Goal: Information Seeking & Learning: Learn about a topic

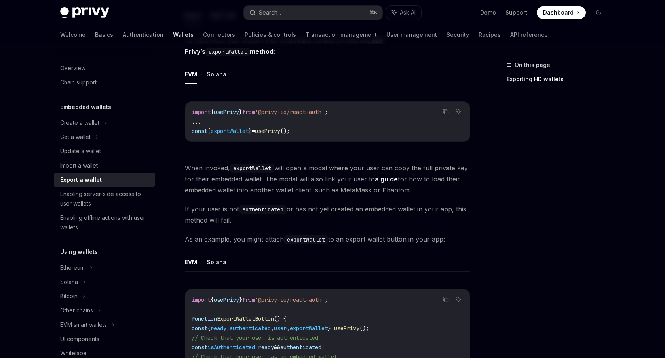
scroll to position [172, 0]
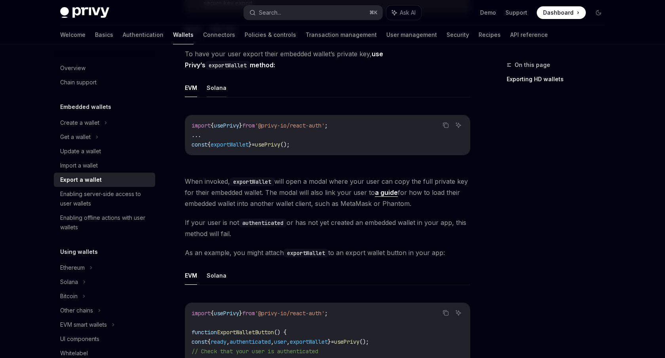
click at [216, 86] on button "Solana" at bounding box center [217, 87] width 20 height 19
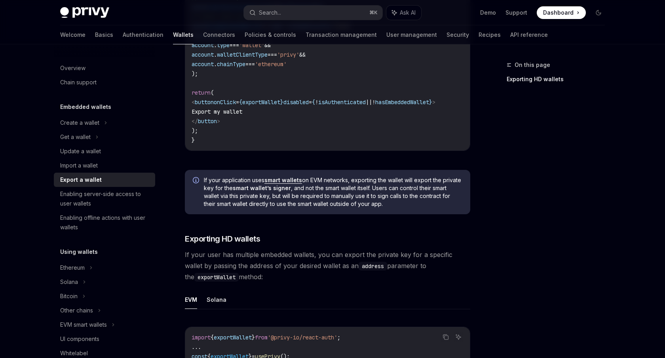
scroll to position [528, 0]
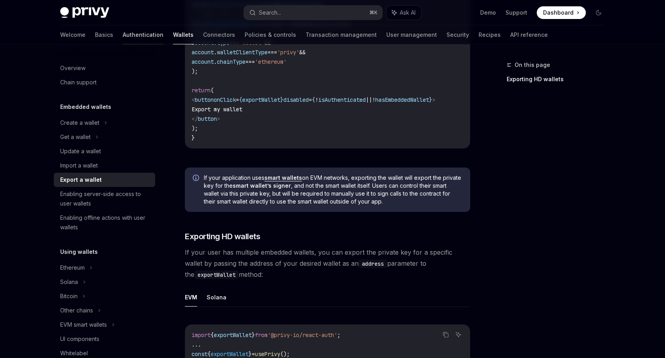
click at [123, 38] on link "Authentication" at bounding box center [143, 34] width 41 height 19
type textarea "*"
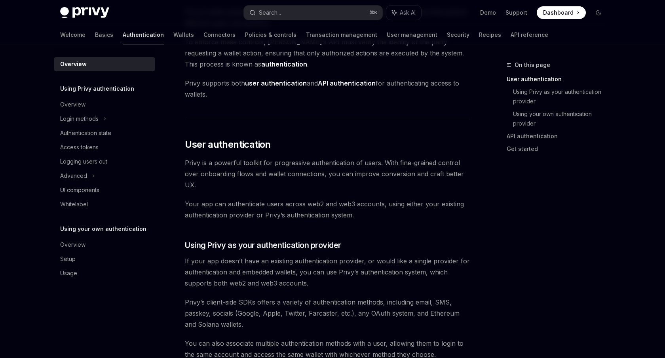
scroll to position [87, 0]
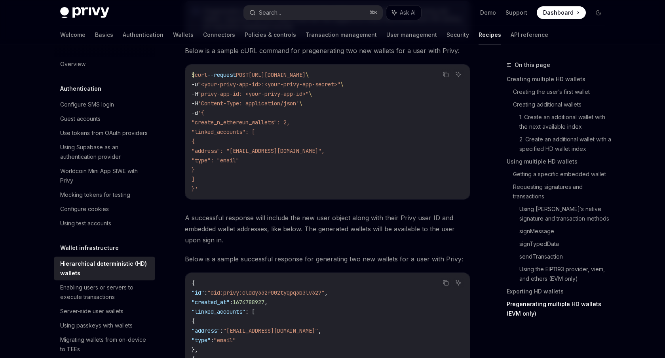
scroll to position [2259, 0]
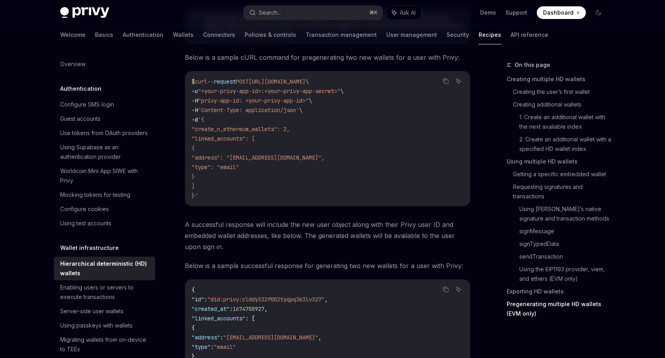
click at [91, 93] on h5 "Wallet infrastructure" at bounding box center [80, 89] width 41 height 10
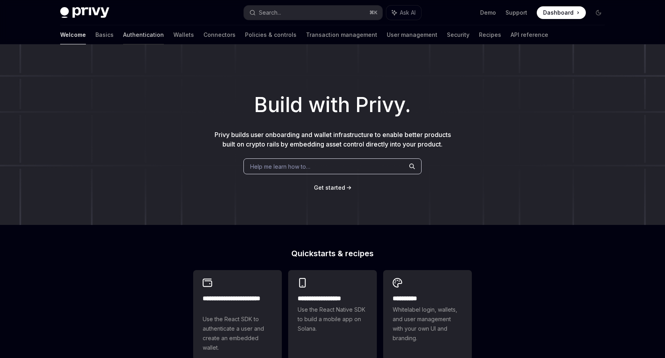
click at [123, 32] on link "Authentication" at bounding box center [143, 34] width 41 height 19
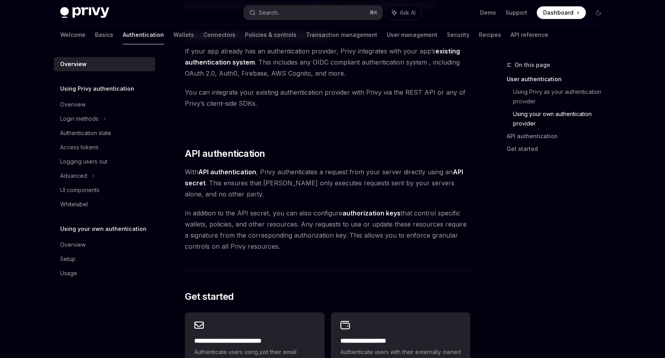
scroll to position [411, 0]
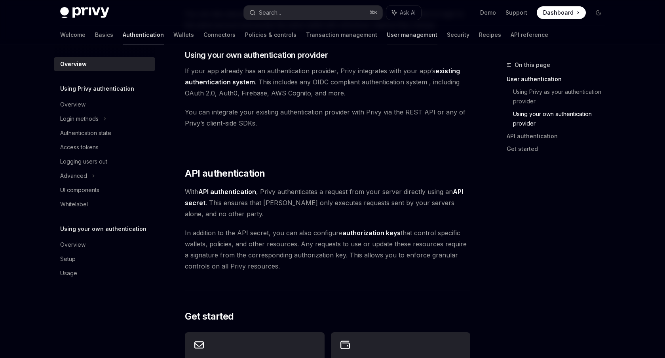
click at [387, 32] on link "User management" at bounding box center [412, 34] width 51 height 19
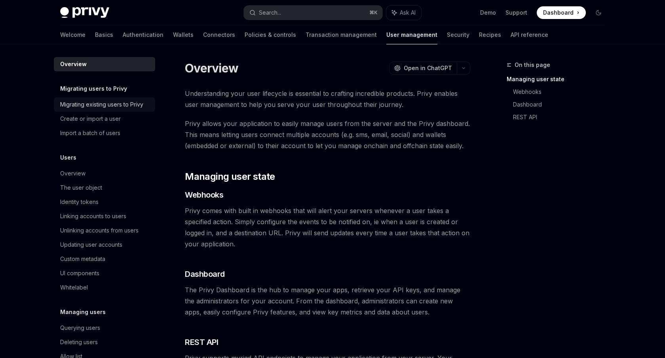
click at [117, 103] on div "Migrating existing users to Privy" at bounding box center [101, 105] width 83 height 10
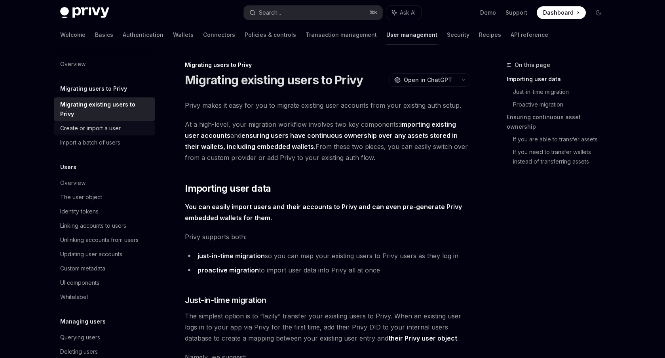
click at [106, 124] on div "Create or import a user" at bounding box center [90, 129] width 61 height 10
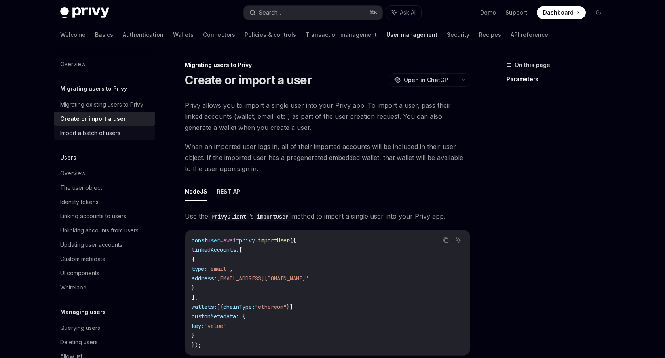
click at [105, 132] on div "Import a batch of users" at bounding box center [90, 133] width 60 height 10
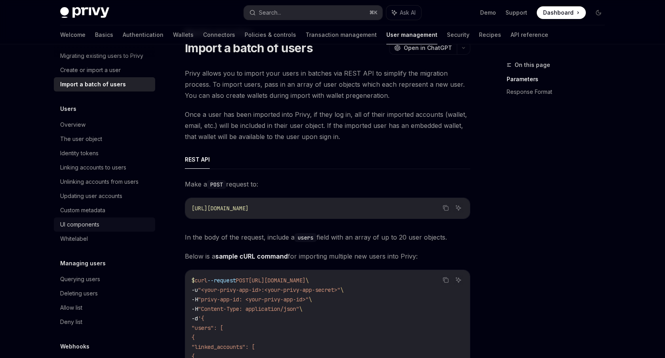
scroll to position [47, 0]
click at [89, 153] on div "Identity tokens" at bounding box center [79, 155] width 38 height 10
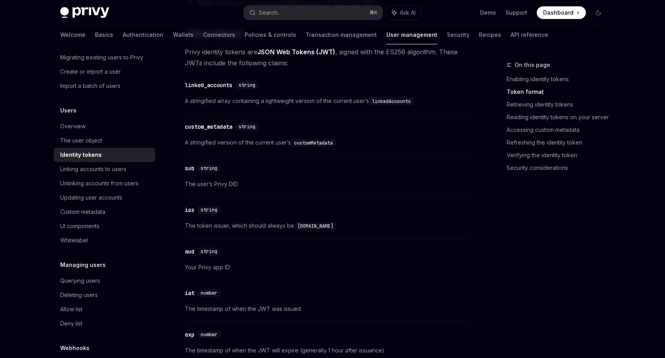
scroll to position [365, 0]
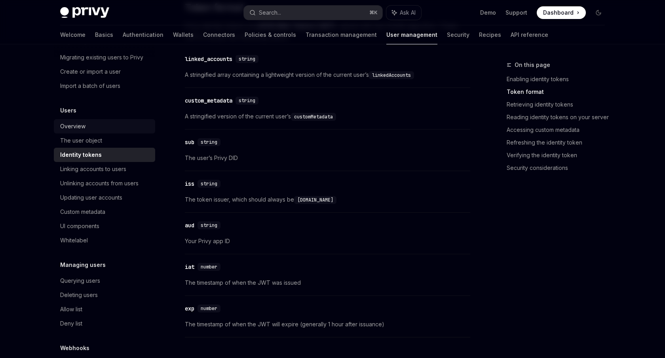
click at [82, 133] on link "Overview" at bounding box center [104, 126] width 101 height 14
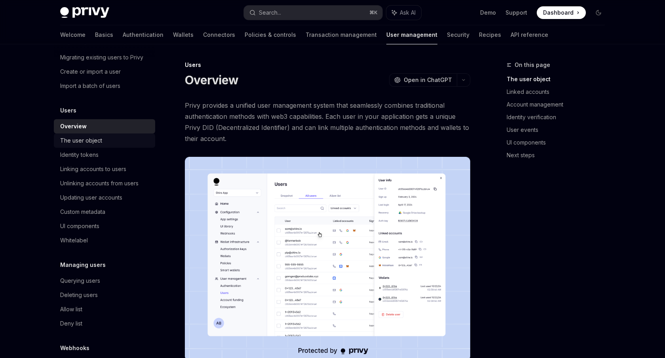
click at [82, 136] on div "The user object" at bounding box center [81, 141] width 42 height 10
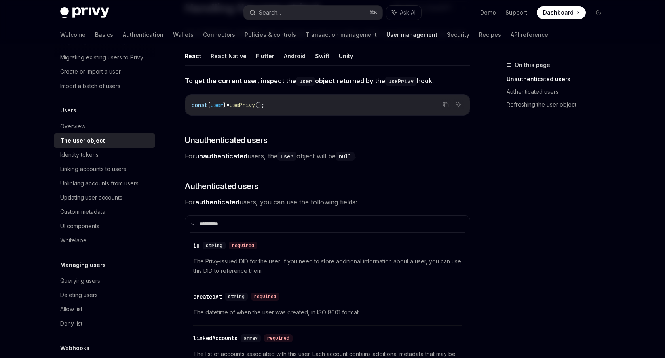
scroll to position [75, 0]
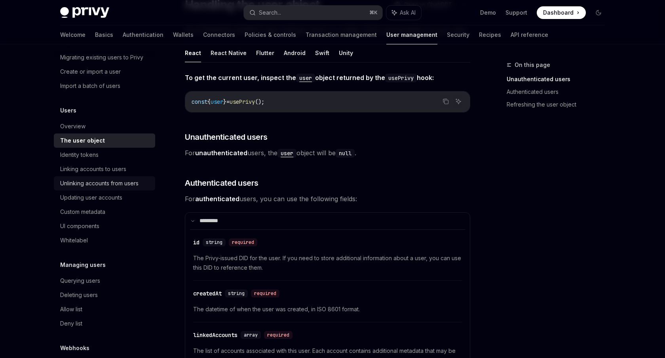
click at [91, 182] on div "Unlinking accounts from users" at bounding box center [99, 184] width 78 height 10
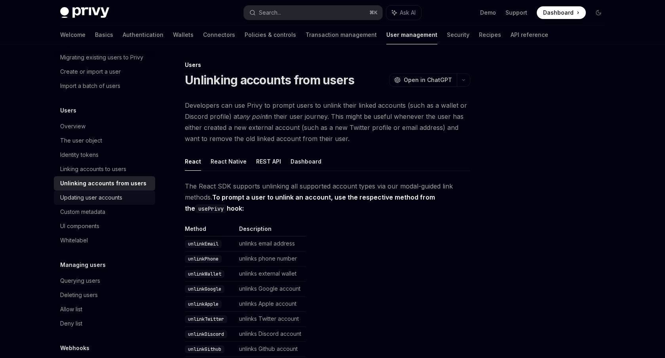
click at [93, 191] on link "Updating user accounts" at bounding box center [104, 197] width 101 height 14
type textarea "*"
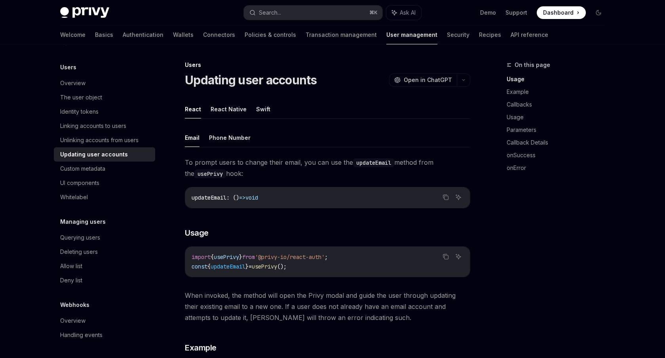
scroll to position [5, 0]
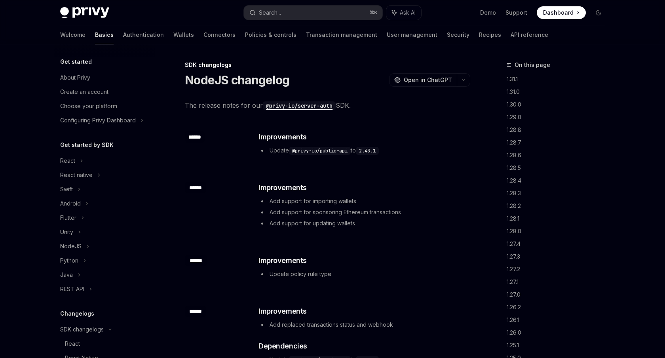
scroll to position [171, 0]
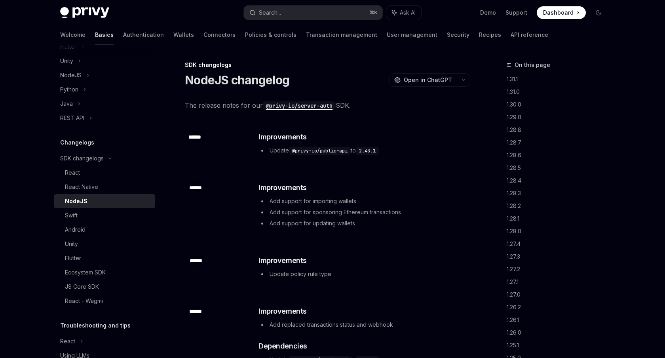
click at [319, 151] on code "@privy-io/public-api" at bounding box center [320, 151] width 62 height 8
click at [342, 149] on code "@privy-io/public-api" at bounding box center [320, 151] width 62 height 8
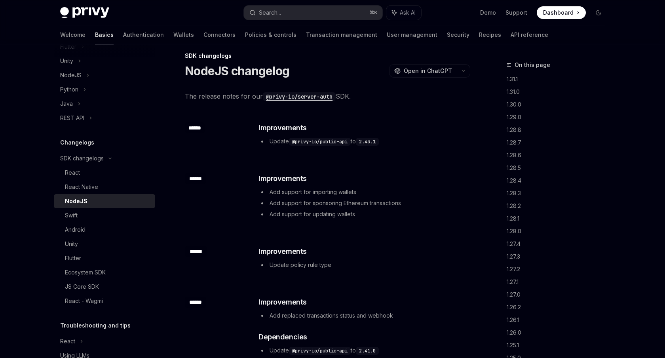
scroll to position [0, 0]
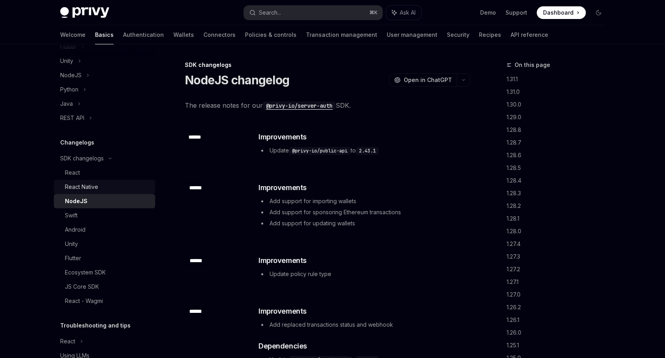
click at [103, 180] on link "React Native" at bounding box center [104, 187] width 101 height 14
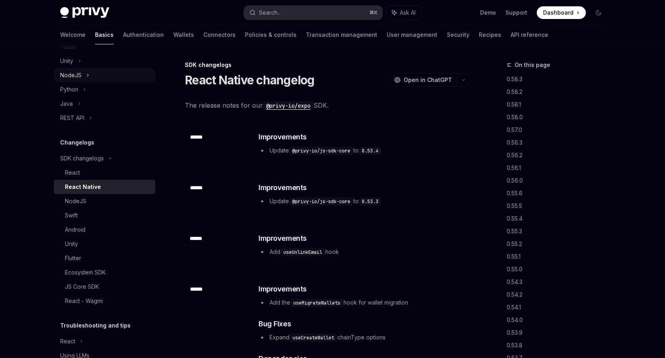
click at [78, 74] on div "NodeJS" at bounding box center [70, 75] width 21 height 10
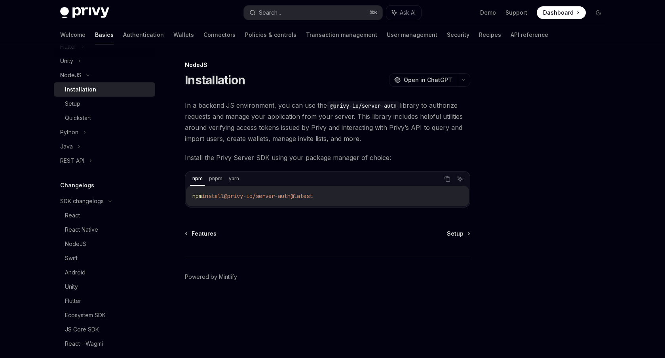
click at [79, 92] on div "Installation" at bounding box center [80, 90] width 31 height 10
click at [79, 100] on div "Setup" at bounding box center [72, 104] width 15 height 10
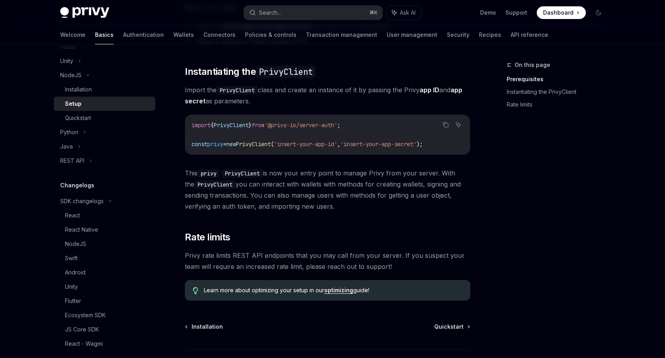
scroll to position [129, 0]
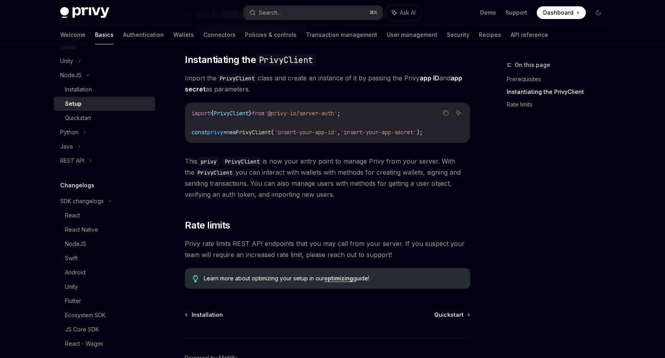
click at [308, 133] on span "'insert-your-app-id'" at bounding box center [305, 132] width 63 height 7
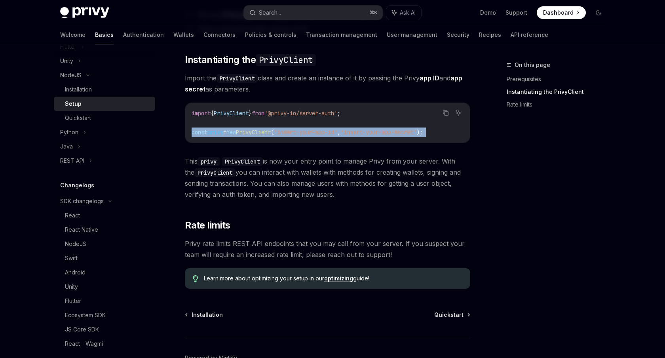
click at [382, 131] on span "'insert-your-app-secret'" at bounding box center [378, 132] width 76 height 7
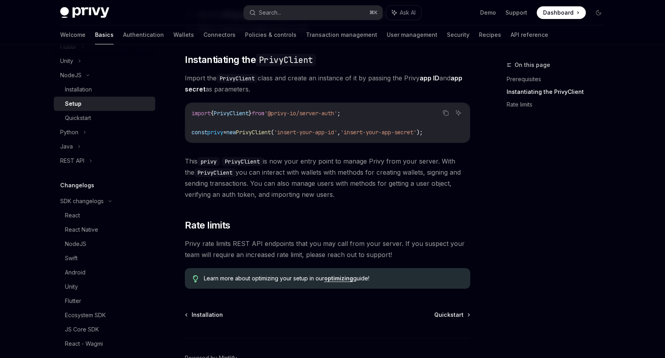
click at [382, 131] on span "'insert-your-app-secret'" at bounding box center [378, 132] width 76 height 7
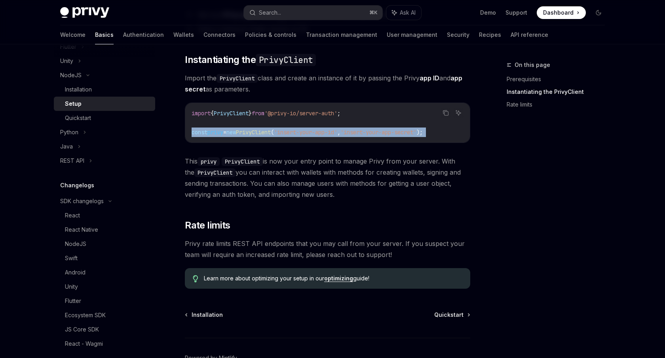
click at [338, 277] on link "optimizing" at bounding box center [338, 278] width 29 height 7
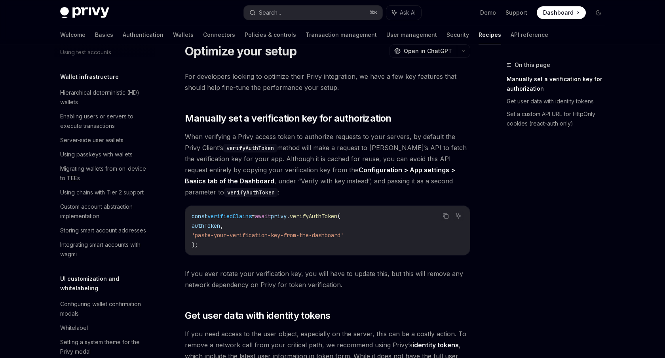
scroll to position [25, 0]
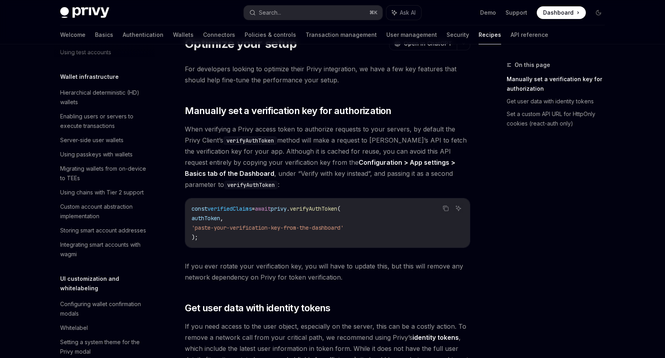
click at [272, 230] on span "'paste-your-verification-key-from-the-dashboard'" at bounding box center [268, 227] width 152 height 7
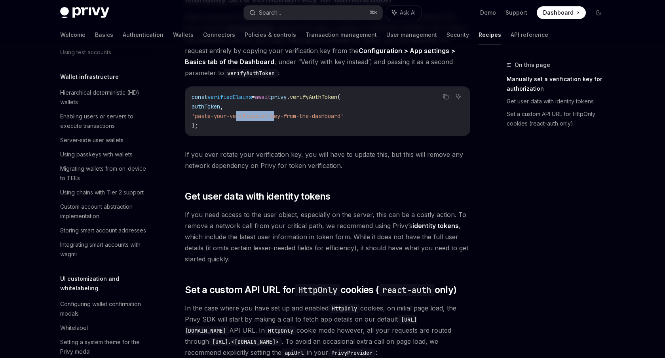
scroll to position [132, 0]
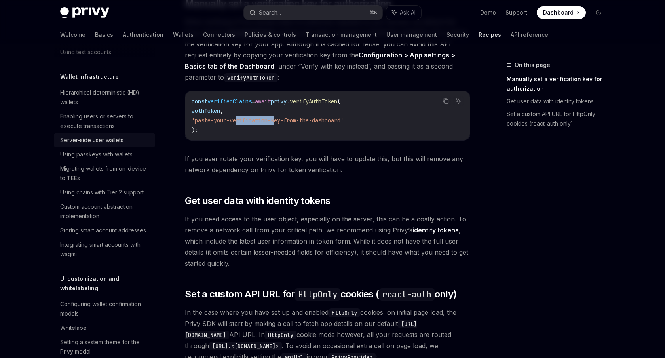
click at [108, 142] on div "Server-side user wallets" at bounding box center [91, 140] width 63 height 10
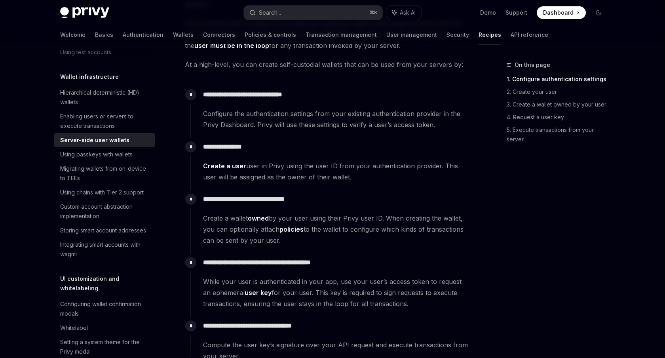
scroll to position [116, 0]
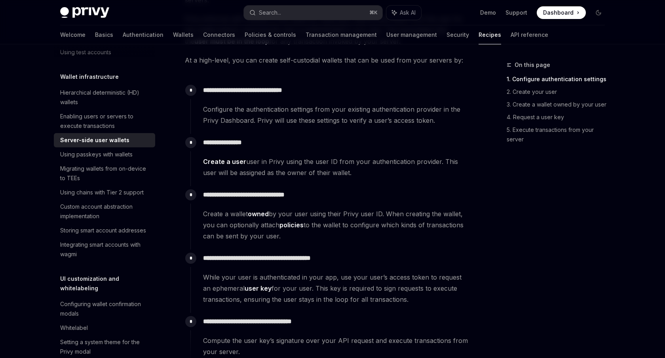
click at [238, 114] on span "Configure the authentication settings from your existing authentication provide…" at bounding box center [336, 115] width 267 height 22
click at [248, 115] on span "Configure the authentication settings from your existing authentication provide…" at bounding box center [336, 115] width 267 height 22
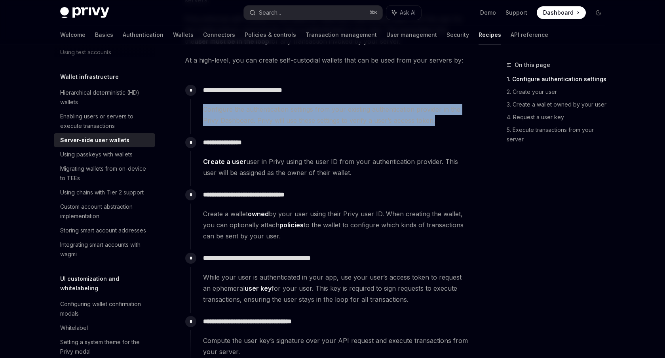
click at [256, 115] on span "Configure the authentication settings from your existing authentication provide…" at bounding box center [336, 115] width 267 height 22
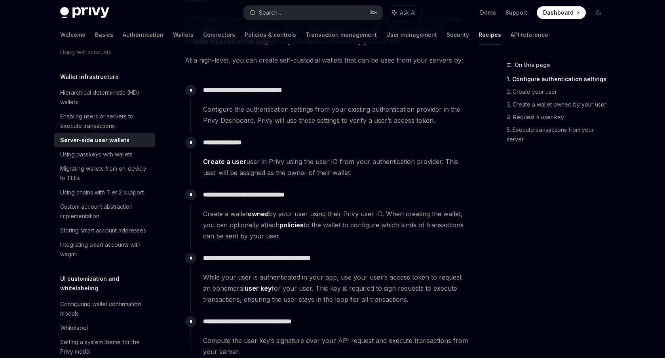
click at [256, 115] on span "Configure the authentication settings from your existing authentication provide…" at bounding box center [336, 115] width 267 height 22
click at [251, 105] on div at bounding box center [251, 105] width 0 height 0
type textarea "*"
click at [264, 113] on span "Configure the authentication settings from your existing authentication provide…" at bounding box center [336, 115] width 267 height 22
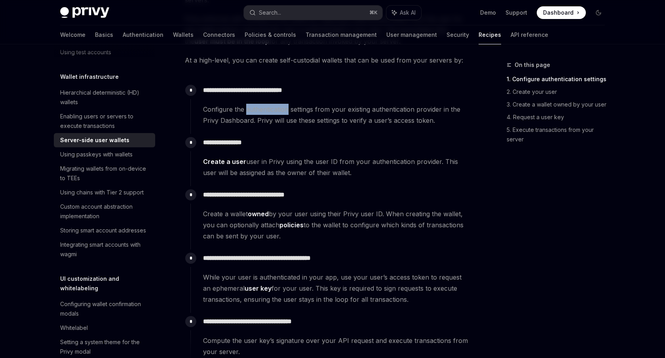
click at [264, 113] on span "Configure the authentication settings from your existing authentication provide…" at bounding box center [336, 115] width 267 height 22
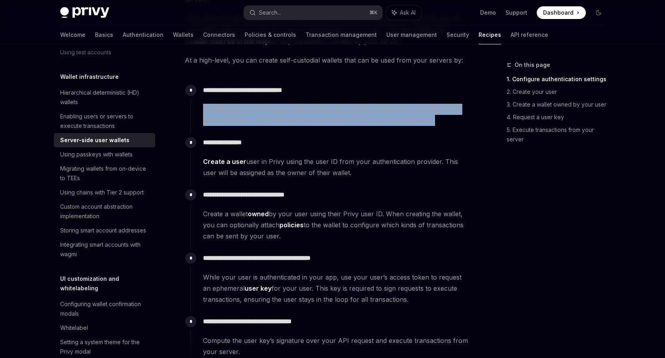
click at [281, 117] on span "Configure the authentication settings from your existing authentication provide…" at bounding box center [336, 115] width 267 height 22
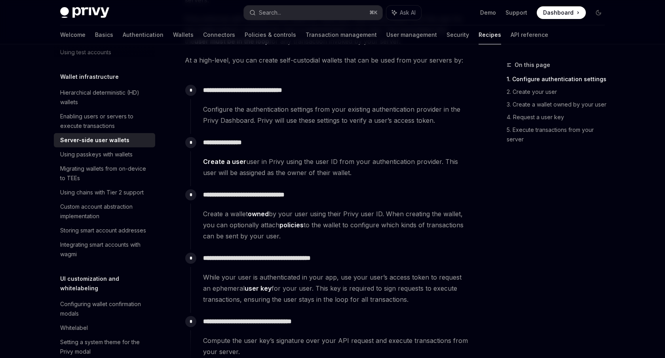
click at [281, 117] on span "Configure the authentication settings from your existing authentication provide…" at bounding box center [336, 115] width 267 height 22
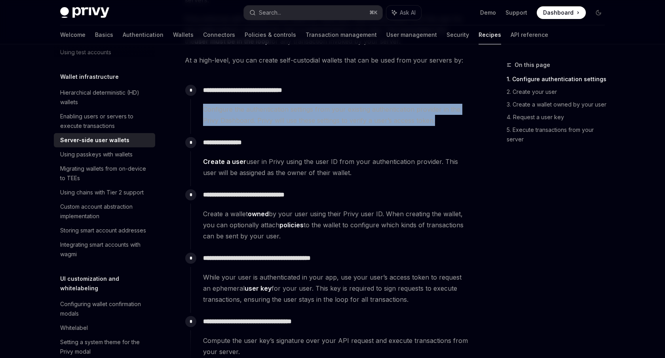
click at [327, 116] on span "Configure the authentication settings from your existing authentication provide…" at bounding box center [336, 115] width 267 height 22
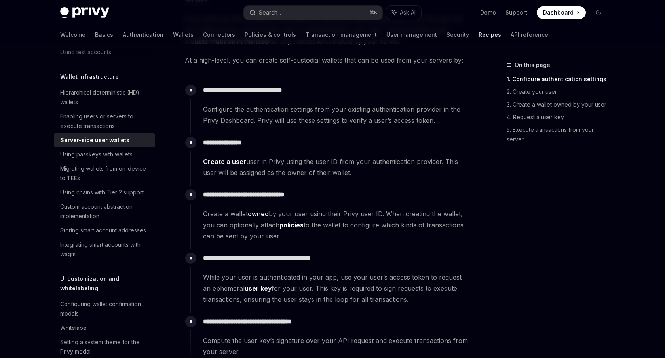
click at [327, 116] on span "Configure the authentication settings from your existing authentication provide…" at bounding box center [336, 115] width 267 height 22
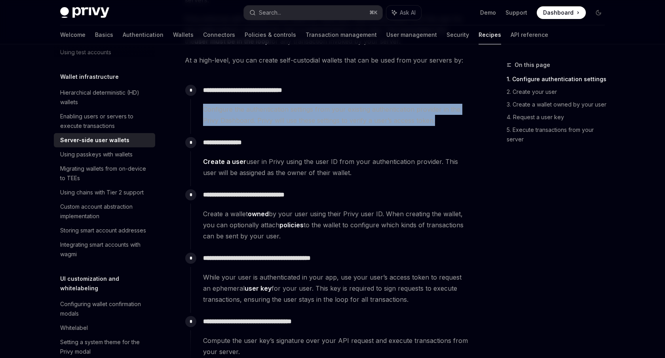
click at [340, 122] on span "Configure the authentication settings from your existing authentication provide…" at bounding box center [336, 115] width 267 height 22
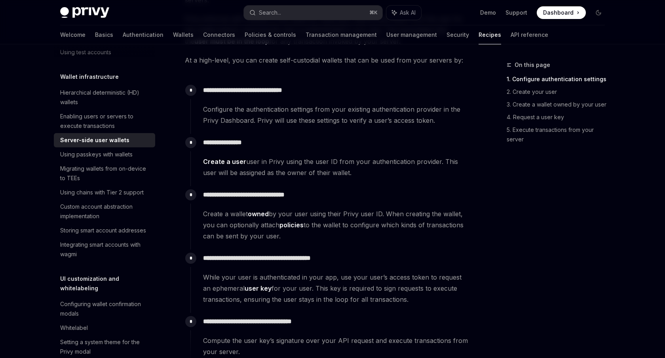
click at [340, 122] on span "Configure the authentication settings from your existing authentication provide…" at bounding box center [336, 115] width 267 height 22
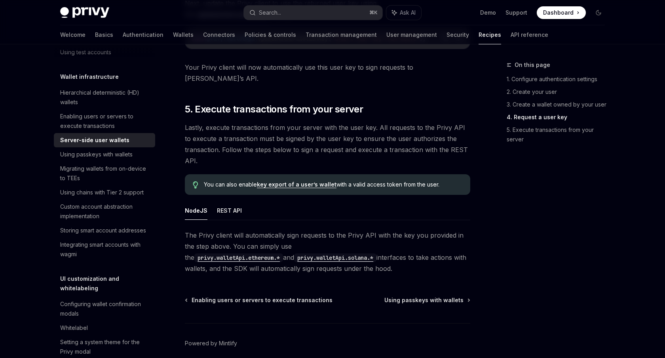
scroll to position [1463, 0]
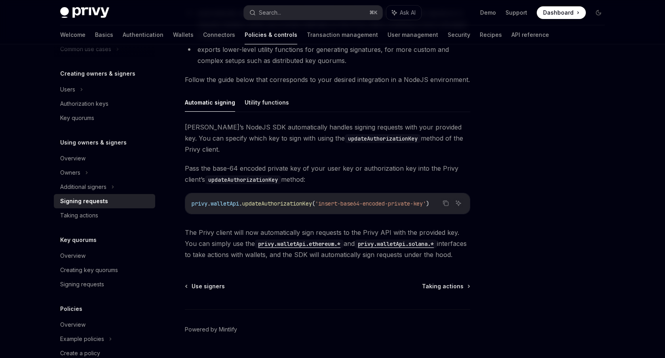
scroll to position [213, 0]
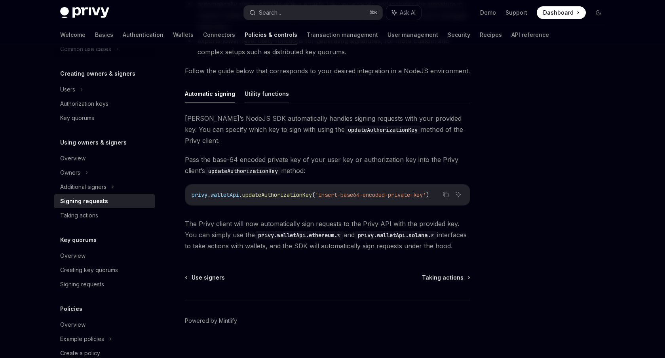
click at [264, 99] on button "Utility functions" at bounding box center [267, 93] width 44 height 19
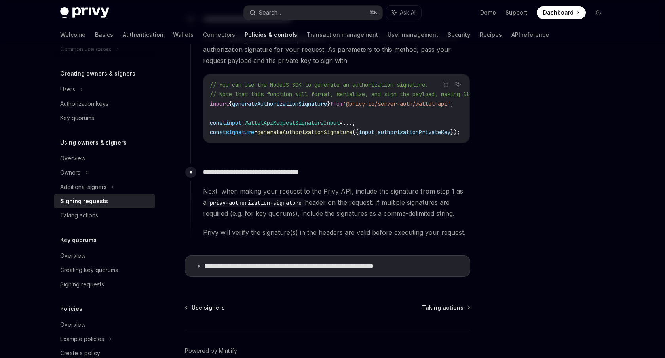
scroll to position [450, 0]
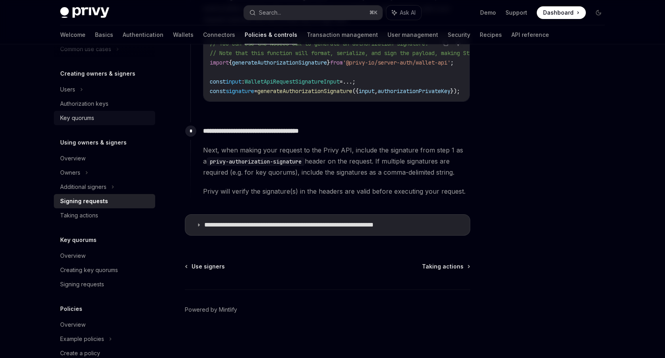
click at [94, 122] on div "Key quorums" at bounding box center [77, 118] width 34 height 10
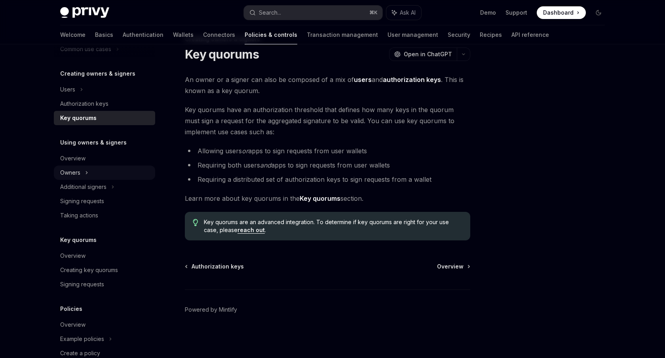
click at [95, 28] on div "Owners" at bounding box center [104, 20] width 101 height 14
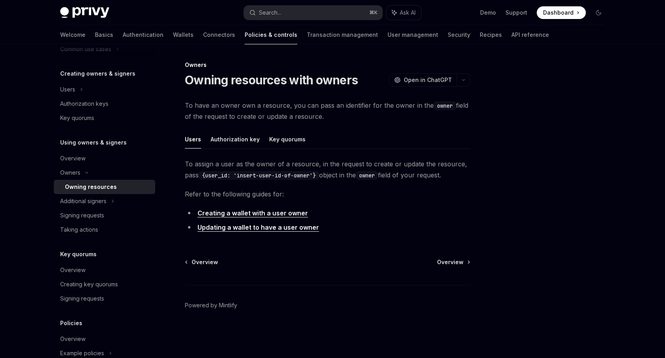
click at [292, 215] on link "Creating a wallet with a user owner" at bounding box center [253, 213] width 110 height 8
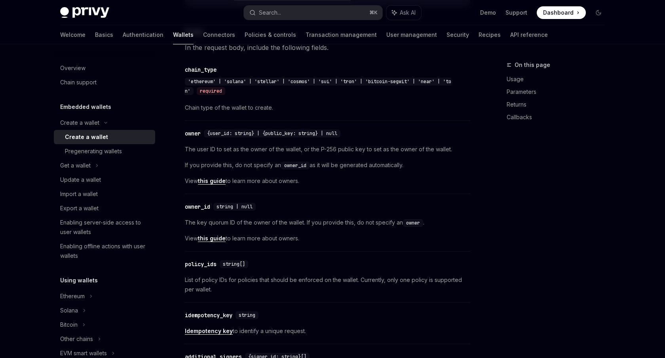
scroll to position [335, 0]
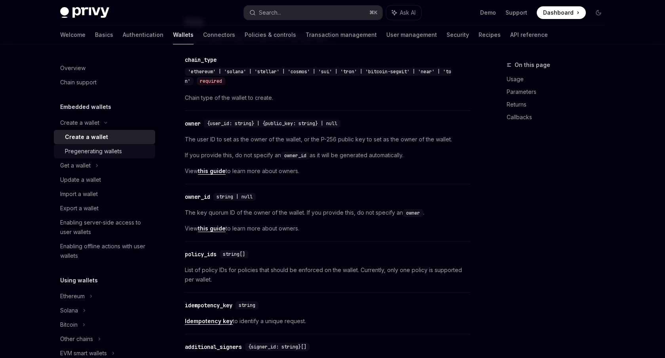
click at [101, 144] on link "Pregenerating wallets" at bounding box center [104, 151] width 101 height 14
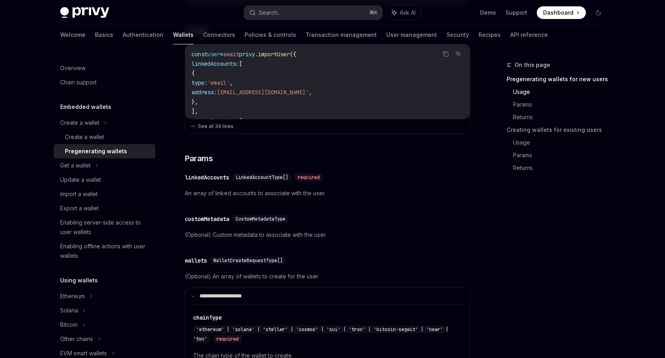
scroll to position [289, 0]
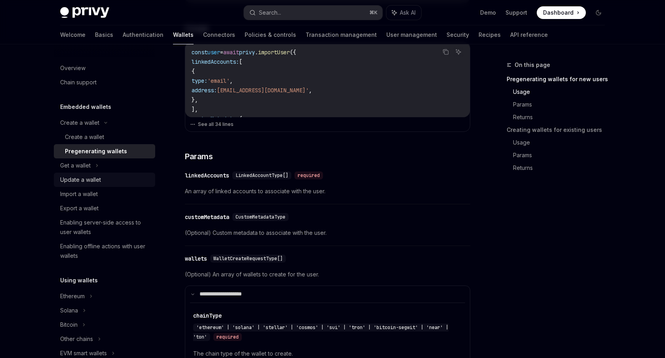
click at [105, 179] on div "Update a wallet" at bounding box center [105, 180] width 90 height 10
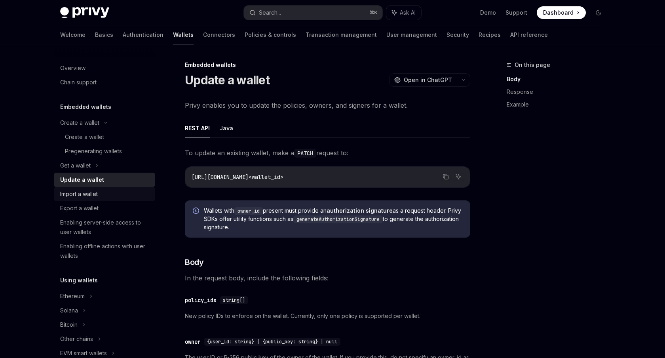
click at [101, 192] on div "Import a wallet" at bounding box center [105, 194] width 90 height 10
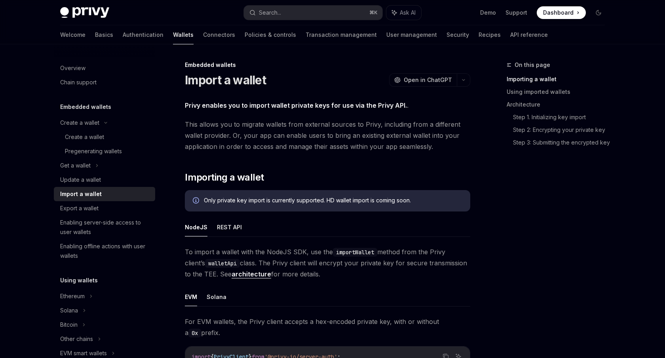
scroll to position [9, 0]
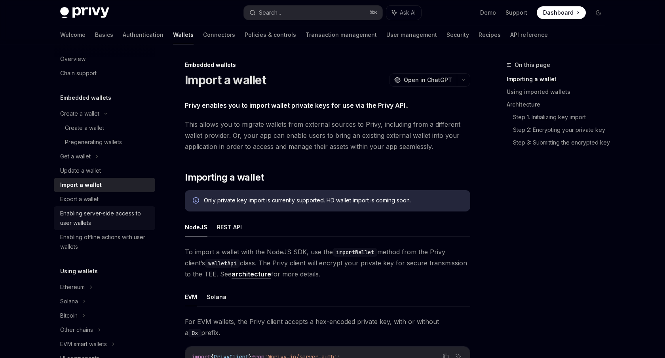
click at [100, 214] on div "Enabling server-side access to user wallets" at bounding box center [105, 218] width 90 height 19
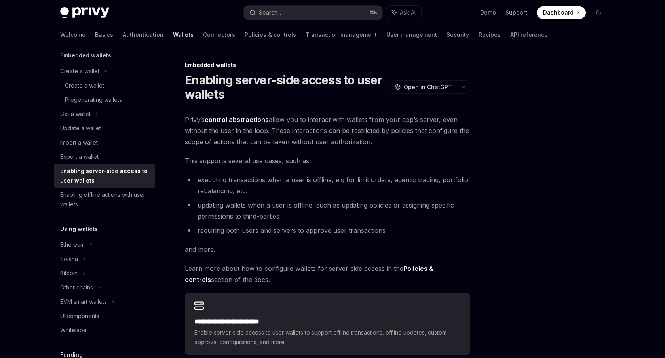
scroll to position [59, 0]
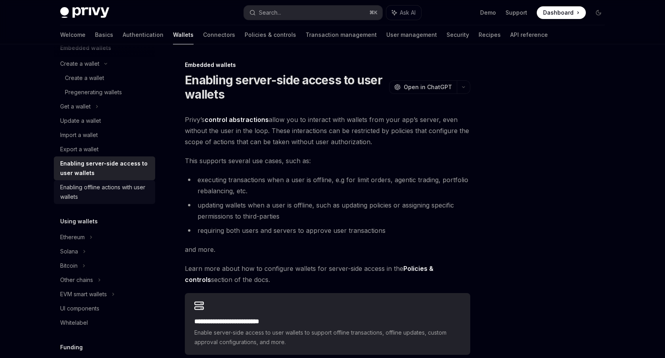
click at [82, 191] on div "Enabling offline actions with user wallets" at bounding box center [105, 191] width 90 height 19
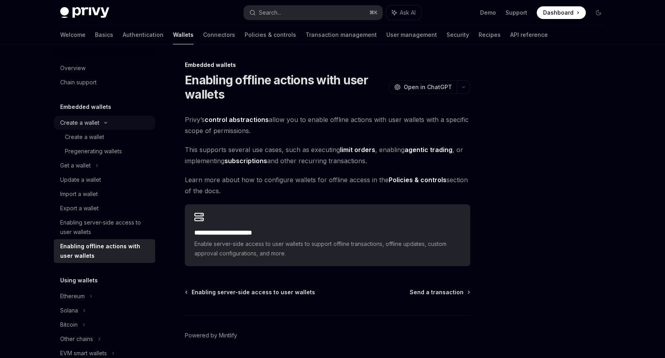
click at [86, 122] on div "Create a wallet" at bounding box center [79, 123] width 39 height 10
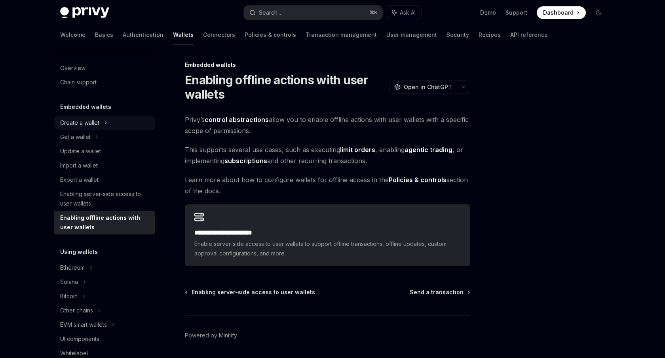
click at [86, 122] on div "Create a wallet" at bounding box center [79, 123] width 39 height 10
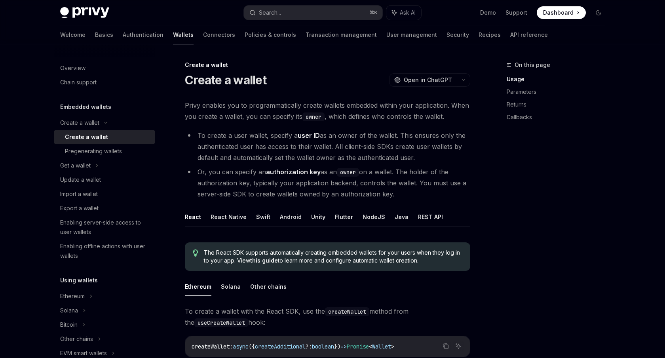
click at [86, 136] on div "Create a wallet" at bounding box center [86, 137] width 43 height 10
click at [85, 145] on link "Pregenerating wallets" at bounding box center [104, 151] width 101 height 14
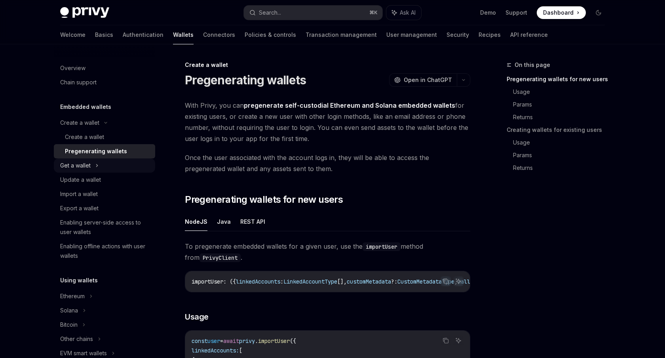
click at [84, 162] on div "Get a wallet" at bounding box center [75, 166] width 30 height 10
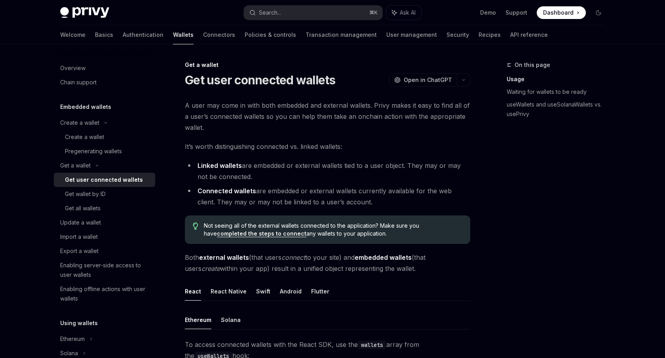
click at [87, 186] on link "Get user connected wallets" at bounding box center [104, 180] width 101 height 14
click at [87, 191] on div "Get wallet by ID" at bounding box center [85, 194] width 41 height 10
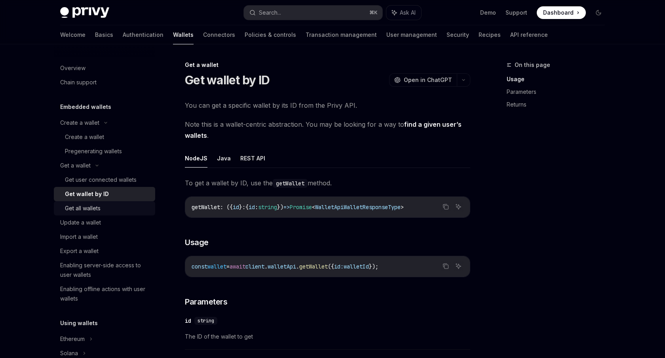
click at [86, 209] on div "Get all wallets" at bounding box center [83, 208] width 36 height 10
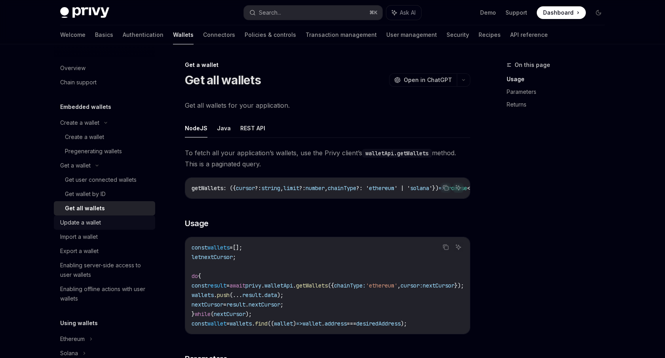
click at [86, 220] on div "Update a wallet" at bounding box center [80, 223] width 41 height 10
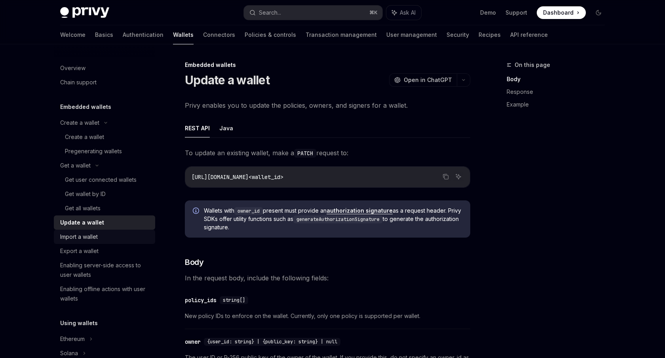
click at [86, 234] on div "Import a wallet" at bounding box center [79, 237] width 38 height 10
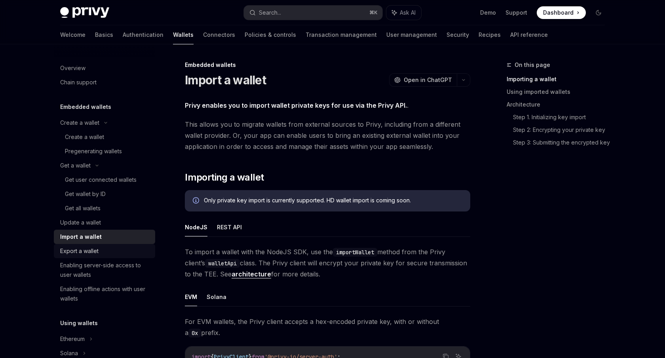
click at [89, 249] on div "Export a wallet" at bounding box center [79, 251] width 38 height 10
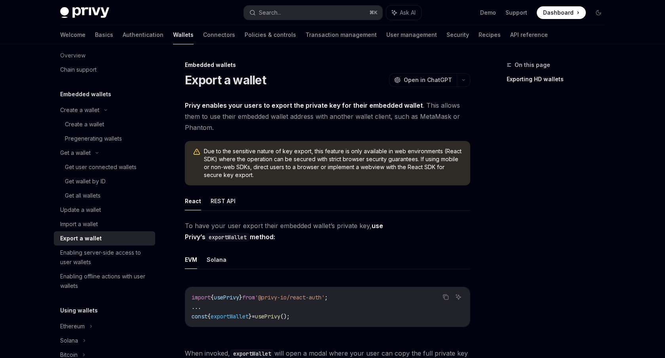
scroll to position [15, 0]
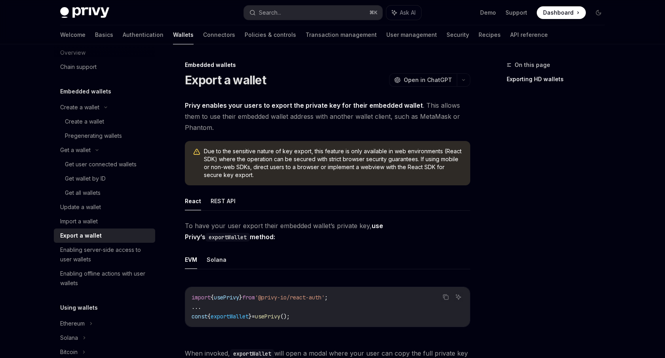
click at [89, 249] on div "Enabling server-side access to user wallets" at bounding box center [105, 254] width 90 height 19
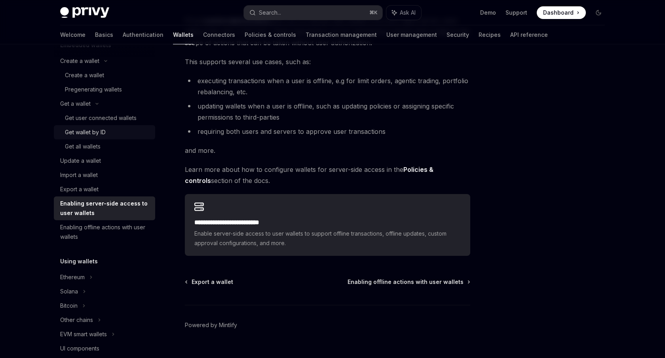
scroll to position [82, 0]
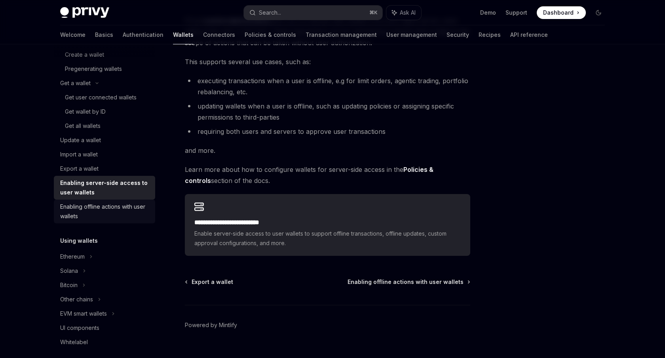
click at [131, 207] on div "Enabling offline actions with user wallets" at bounding box center [105, 211] width 90 height 19
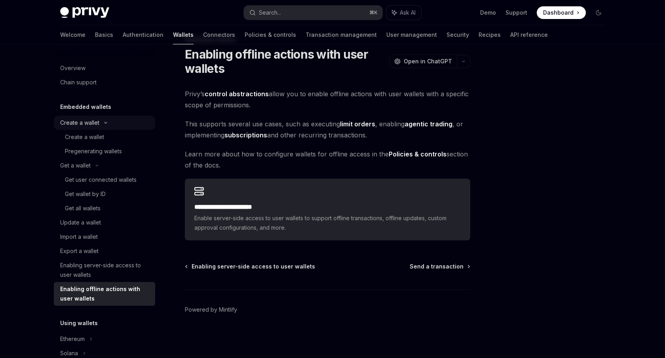
click at [88, 122] on div "Create a wallet" at bounding box center [79, 123] width 39 height 10
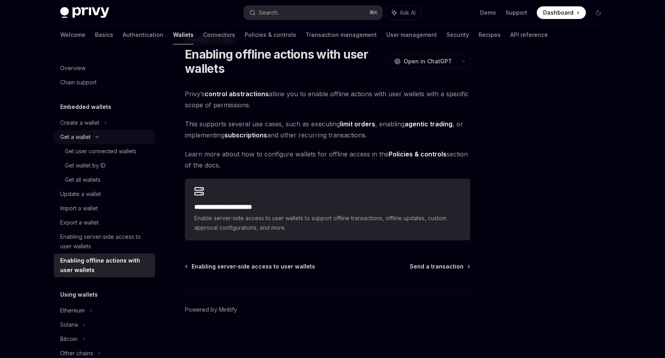
click at [89, 133] on div "Get a wallet" at bounding box center [75, 137] width 30 height 10
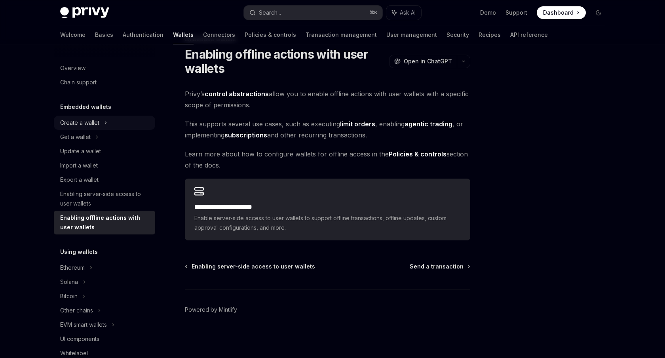
click at [90, 125] on div "Create a wallet" at bounding box center [79, 123] width 39 height 10
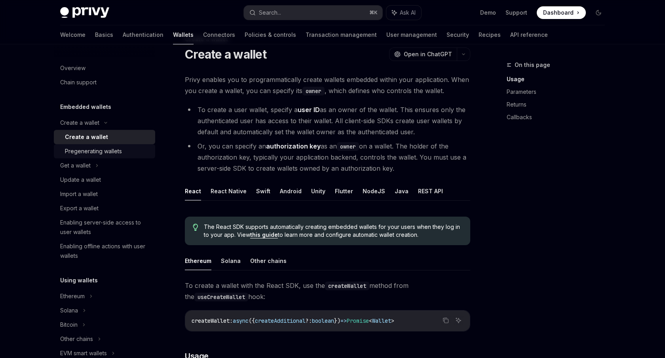
click at [89, 144] on link "Pregenerating wallets" at bounding box center [104, 151] width 101 height 14
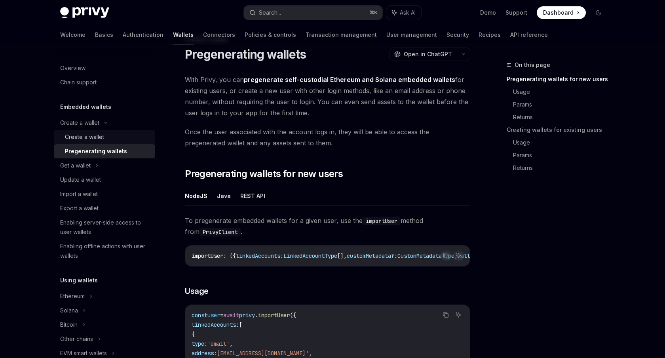
click at [91, 139] on div "Create a wallet" at bounding box center [84, 137] width 39 height 10
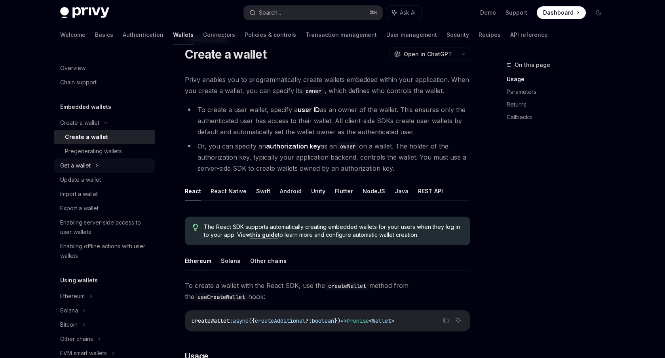
click at [89, 162] on div "Get a wallet" at bounding box center [75, 166] width 30 height 10
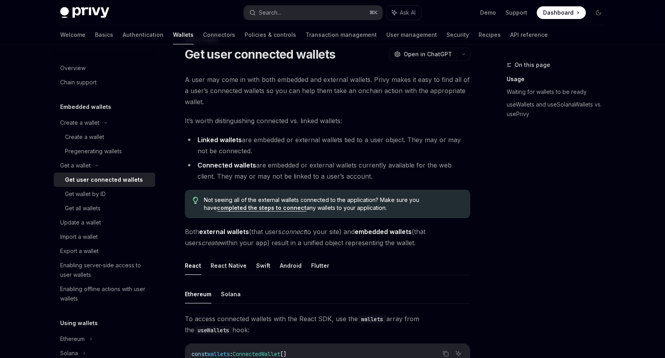
click at [89, 186] on link "Get user connected wallets" at bounding box center [104, 180] width 101 height 14
click at [89, 194] on div "Get wallet by ID" at bounding box center [85, 194] width 41 height 10
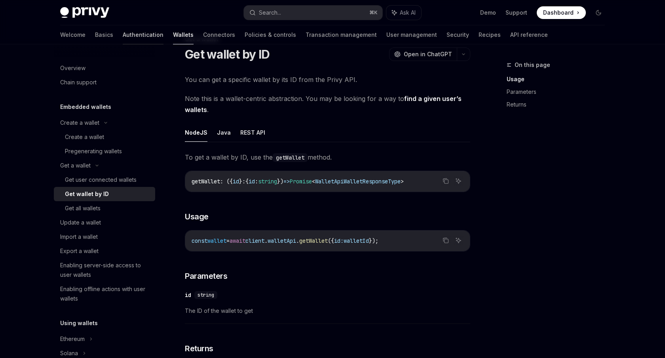
click at [123, 37] on link "Authentication" at bounding box center [143, 34] width 41 height 19
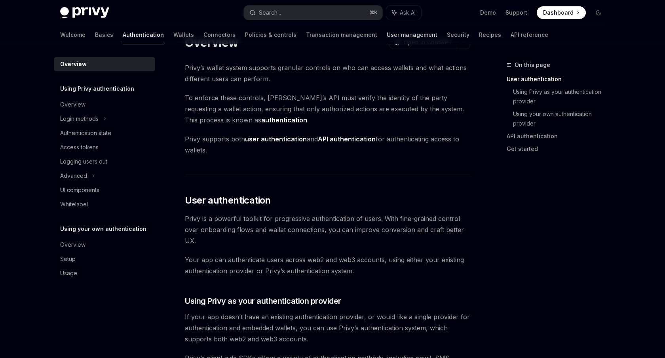
click at [387, 33] on link "User management" at bounding box center [412, 34] width 51 height 19
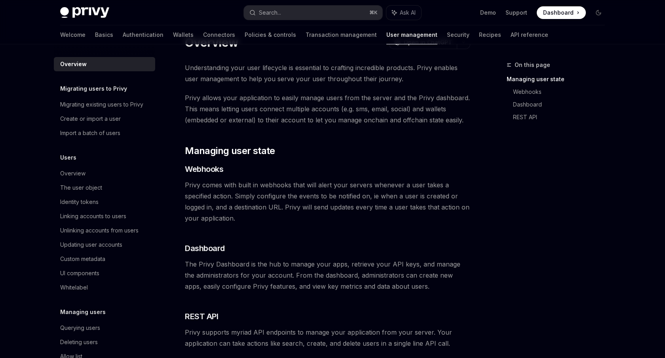
click at [400, 32] on div "Welcome Basics Authentication Wallets Connectors Policies & controls Transactio…" at bounding box center [304, 34] width 488 height 19
click at [447, 32] on link "Security" at bounding box center [458, 34] width 23 height 19
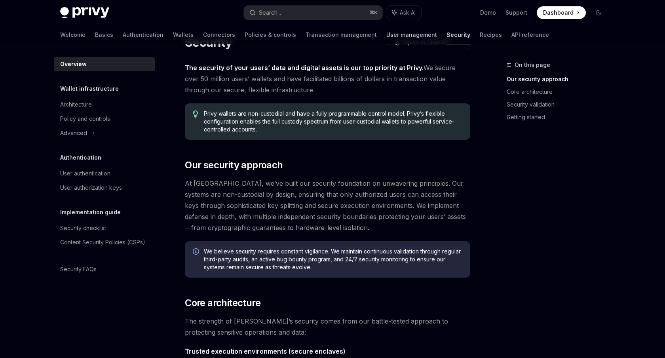
click at [386, 36] on link "User management" at bounding box center [411, 34] width 51 height 19
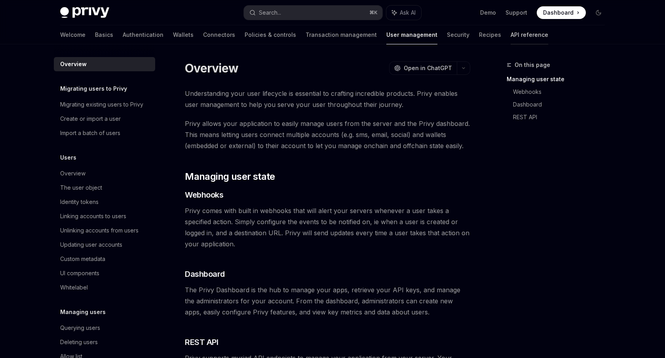
click at [511, 35] on link "API reference" at bounding box center [530, 34] width 38 height 19
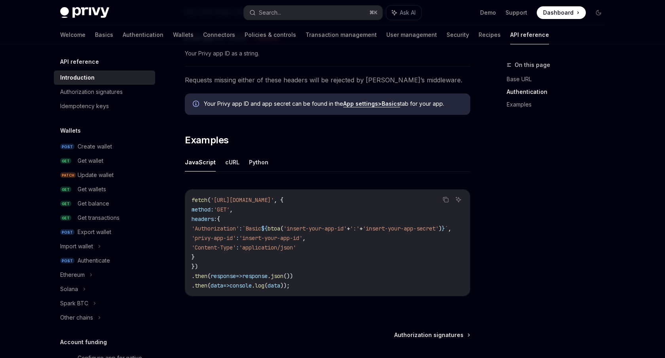
scroll to position [416, 0]
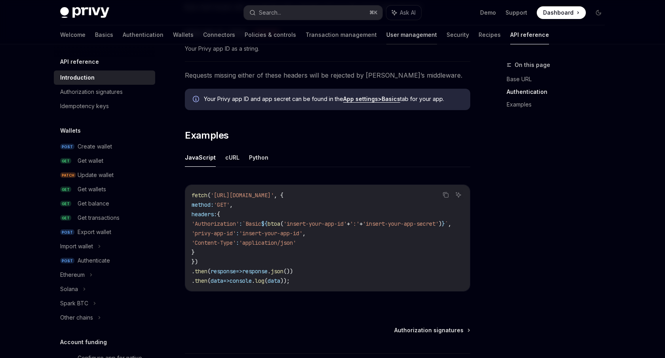
click at [386, 31] on link "User management" at bounding box center [411, 34] width 51 height 19
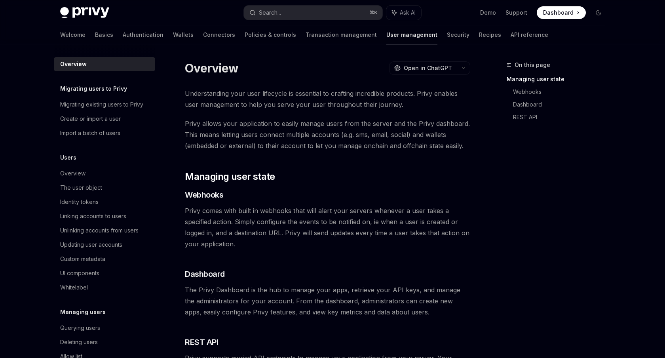
click at [447, 34] on link "Security" at bounding box center [458, 34] width 23 height 19
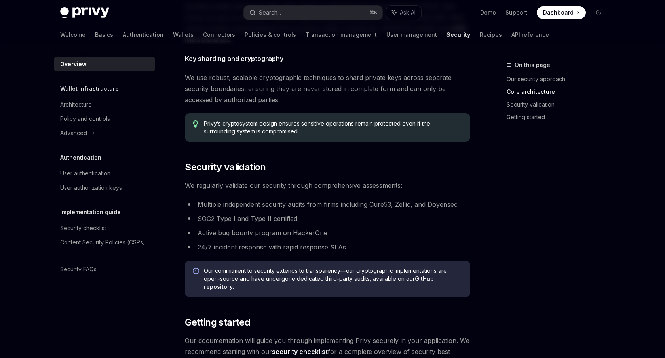
scroll to position [502, 0]
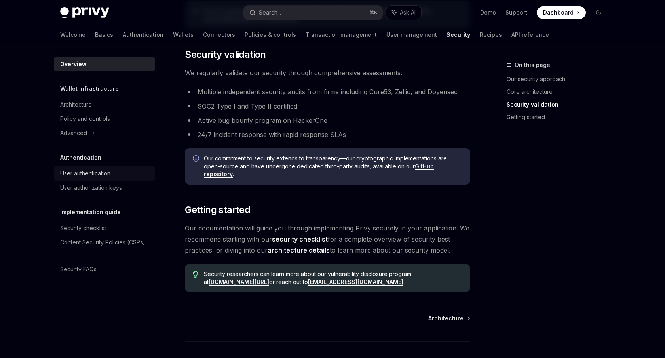
click at [99, 172] on div "User authentication" at bounding box center [85, 174] width 50 height 10
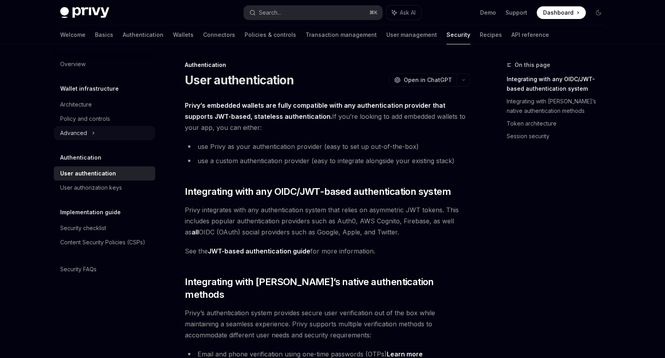
click at [89, 133] on div "Advanced" at bounding box center [104, 133] width 101 height 14
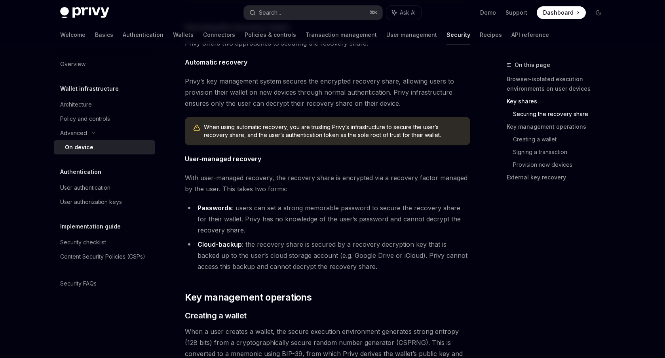
scroll to position [1020, 0]
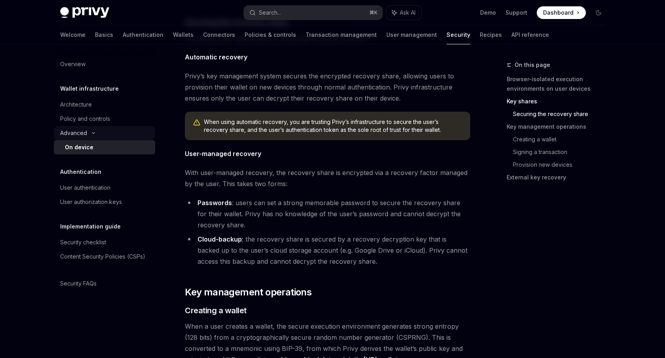
click at [98, 138] on div "Advanced" at bounding box center [104, 133] width 101 height 14
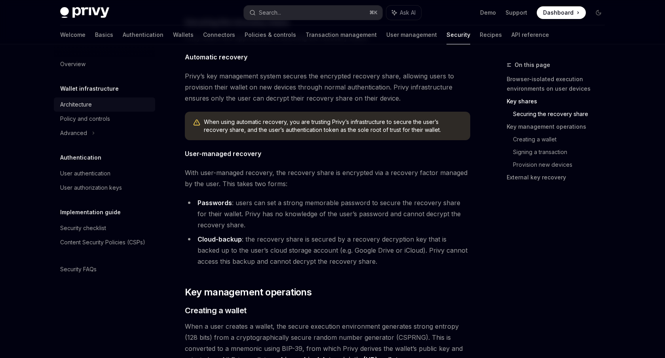
click at [99, 110] on link "Architecture" at bounding box center [104, 104] width 101 height 14
type textarea "*"
